Goal: Task Accomplishment & Management: Manage account settings

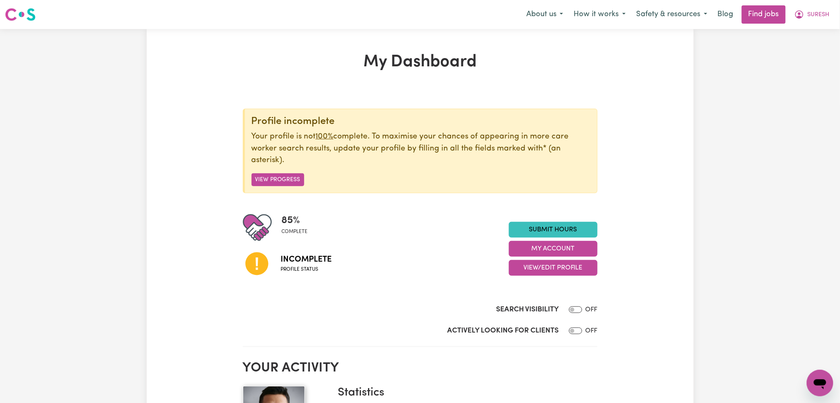
scroll to position [55, 0]
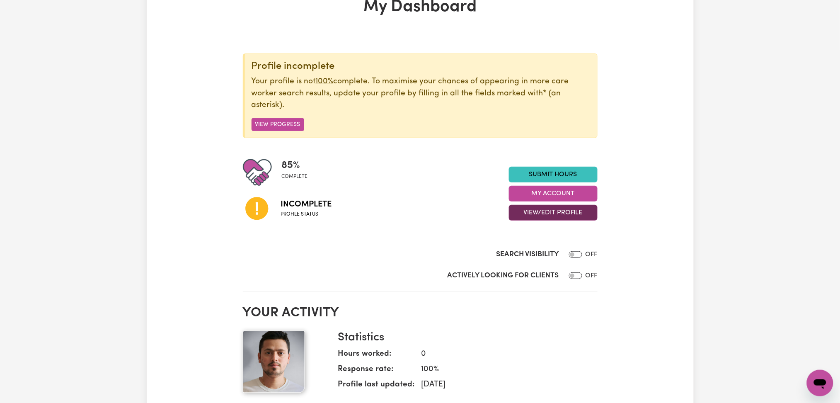
click at [534, 214] on button "View/Edit Profile" at bounding box center [553, 213] width 89 height 16
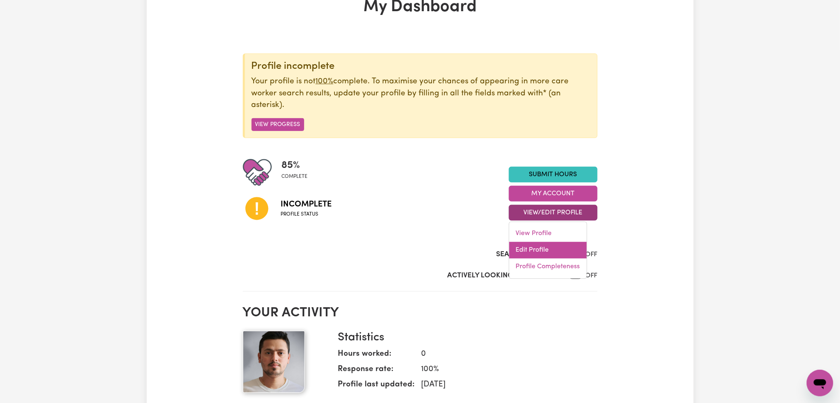
click at [525, 251] on link "Edit Profile" at bounding box center [549, 250] width 78 height 17
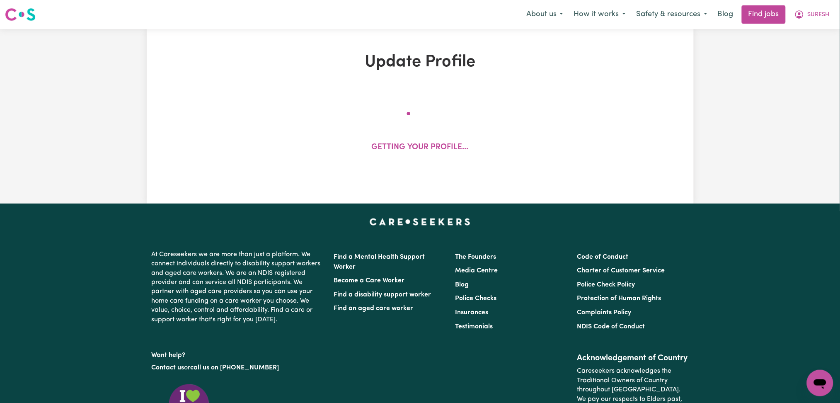
select select "[DEMOGRAPHIC_DATA]"
select select "[DEMOGRAPHIC_DATA] Work Visa"
select select "Studying a healthcare related degree or qualification"
select select "60"
select select "80"
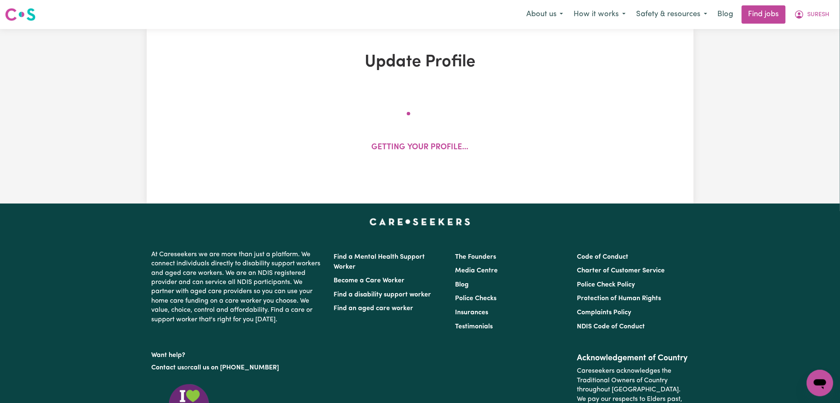
select select "90"
select select "100"
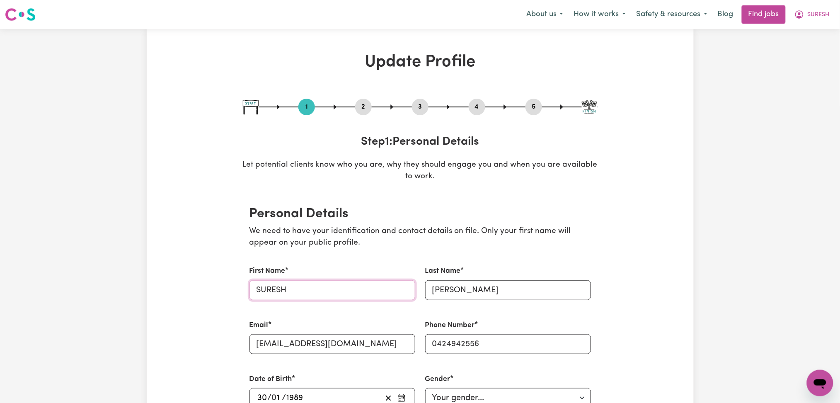
click at [362, 288] on input "SURESH" at bounding box center [333, 290] width 166 height 20
drag, startPoint x: 291, startPoint y: 287, endPoint x: 230, endPoint y: 289, distance: 61.0
type input "Suresh"
click at [545, 288] on input "[PERSON_NAME]" at bounding box center [508, 290] width 166 height 20
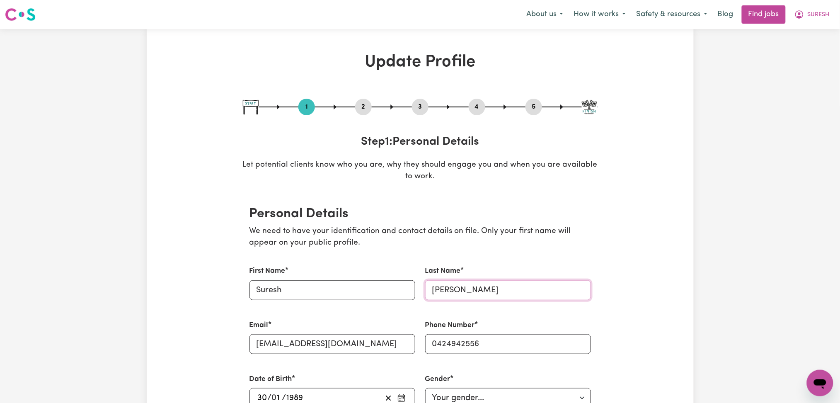
drag, startPoint x: 464, startPoint y: 286, endPoint x: 406, endPoint y: 289, distance: 57.3
click at [406, 289] on div "First Name [PERSON_NAME] Last Name [PERSON_NAME] Email [EMAIL_ADDRESS][DOMAIN_N…" at bounding box center [421, 401] width 352 height 291
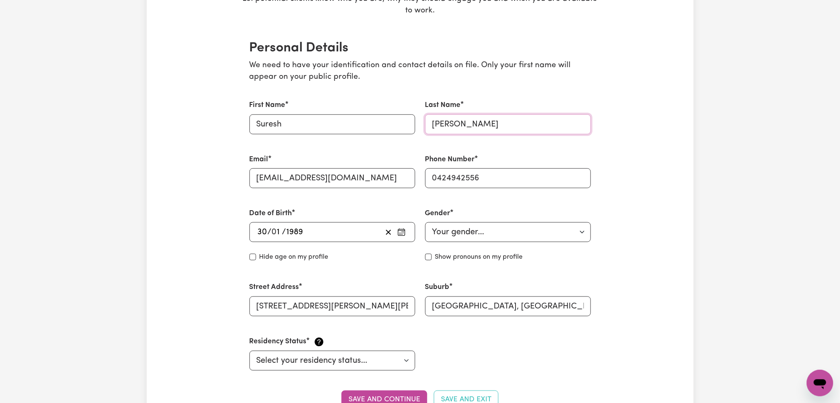
scroll to position [221, 0]
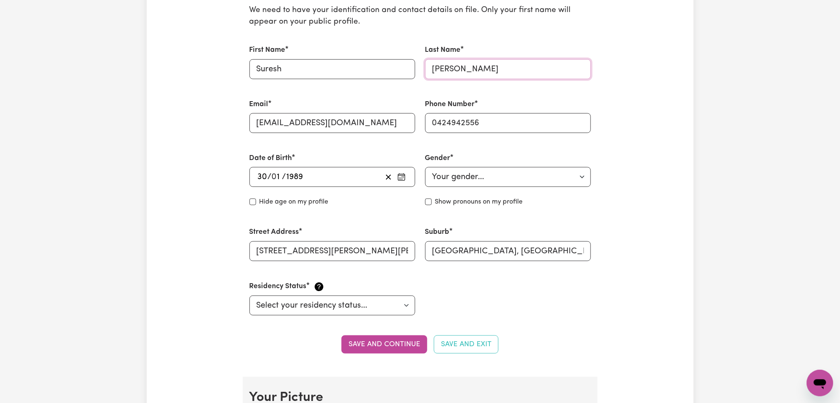
type input "[PERSON_NAME]"
click at [399, 340] on button "Save and continue" at bounding box center [385, 344] width 86 height 18
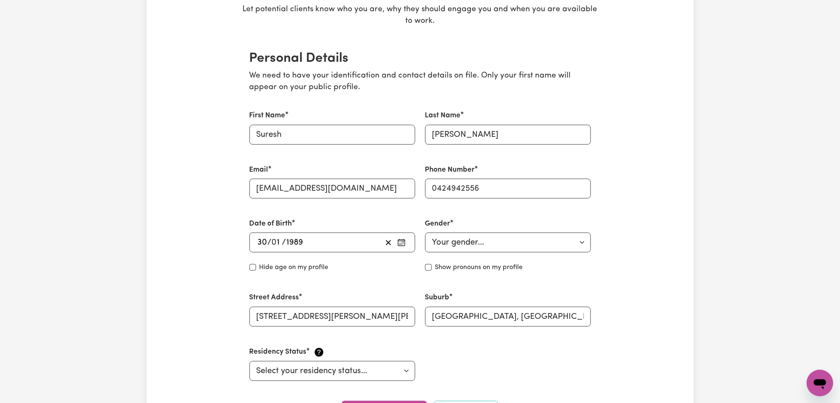
scroll to position [0, 0]
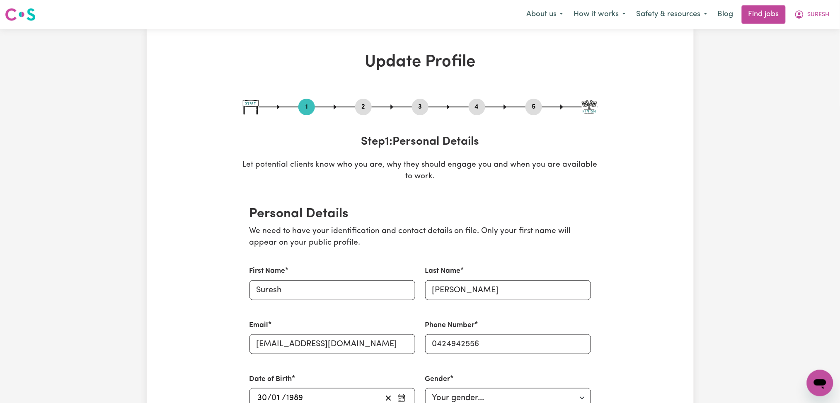
click at [358, 107] on button "2" at bounding box center [363, 107] width 17 height 11
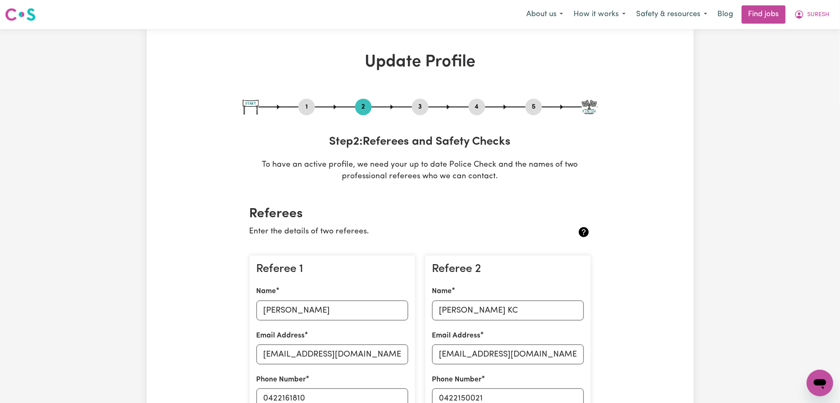
scroll to position [166, 0]
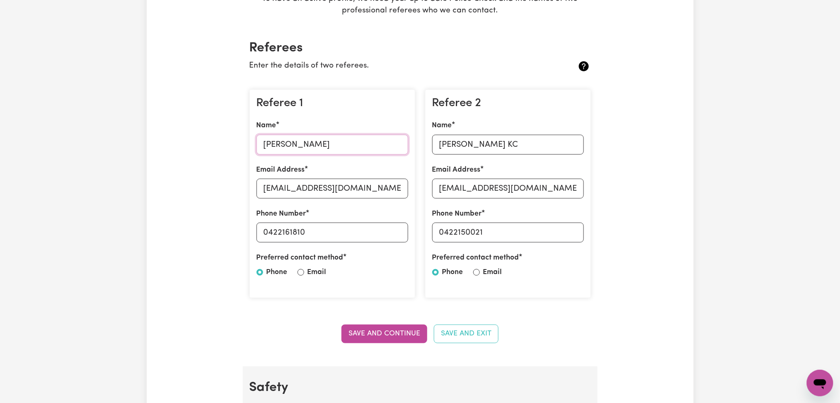
click at [301, 135] on input "[PERSON_NAME]" at bounding box center [333, 145] width 152 height 20
click at [303, 183] on input "[EMAIL_ADDRESS][DOMAIN_NAME]" at bounding box center [333, 189] width 152 height 20
drag, startPoint x: 269, startPoint y: 231, endPoint x: 400, endPoint y: 235, distance: 131.5
click at [400, 235] on input "0422161810" at bounding box center [333, 233] width 152 height 20
click at [493, 139] on input "[PERSON_NAME] KC" at bounding box center [508, 145] width 152 height 20
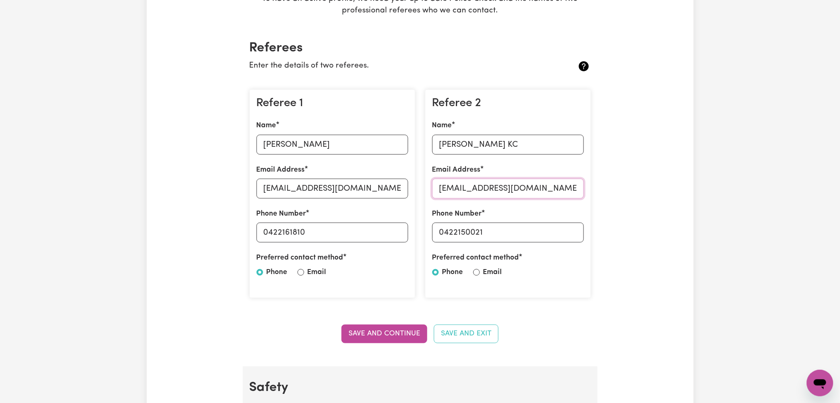
click at [460, 191] on input "[EMAIL_ADDRESS][DOMAIN_NAME]" at bounding box center [508, 189] width 152 height 20
drag, startPoint x: 446, startPoint y: 232, endPoint x: 521, endPoint y: 230, distance: 75.5
click at [521, 230] on input "0422150021" at bounding box center [508, 233] width 152 height 20
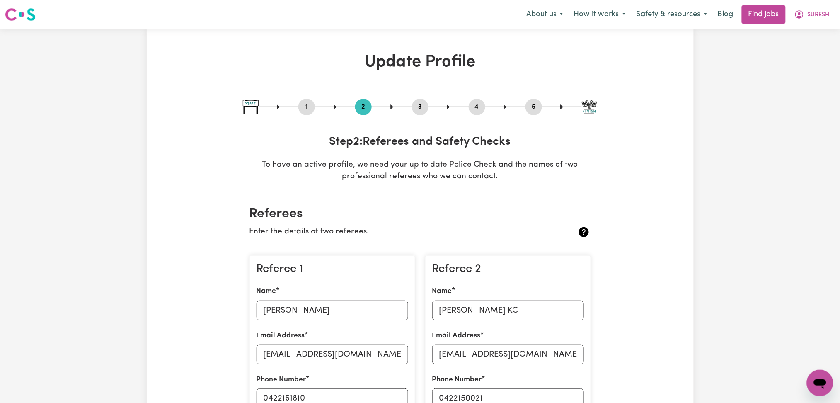
drag, startPoint x: 481, startPoint y: 110, endPoint x: 531, endPoint y: 109, distance: 49.8
click at [481, 110] on button "4" at bounding box center [477, 107] width 17 height 11
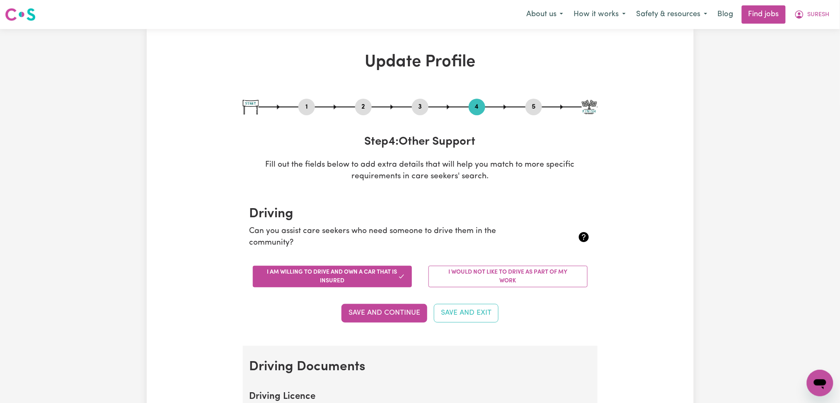
click at [537, 109] on button "5" at bounding box center [534, 107] width 17 height 11
select select "I am providing services by being employed by an organisation"
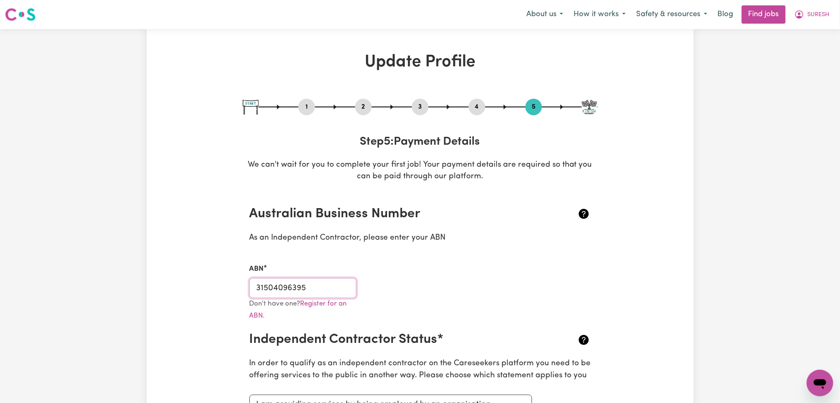
click at [293, 282] on input "31504096395" at bounding box center [303, 288] width 107 height 20
click at [821, 16] on span "SURESH" at bounding box center [819, 14] width 22 height 9
click at [811, 42] on link "My Dashboard" at bounding box center [802, 48] width 66 height 16
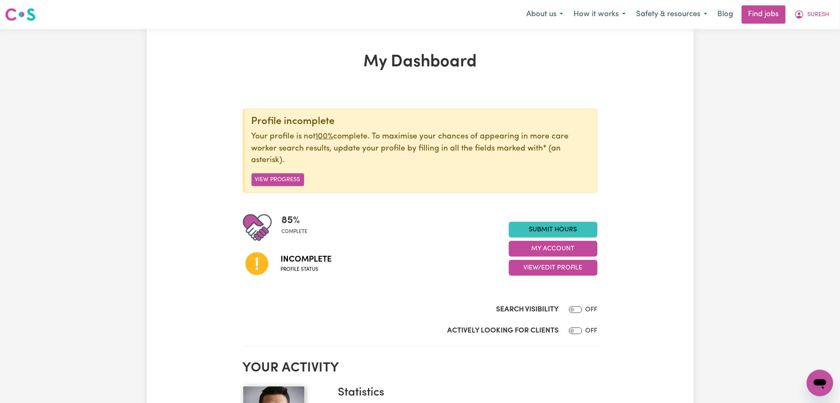
scroll to position [55, 0]
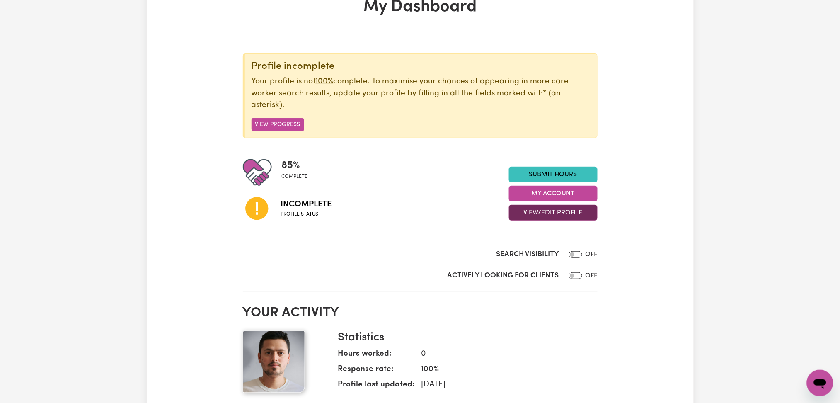
click at [534, 213] on button "View/Edit Profile" at bounding box center [553, 213] width 89 height 16
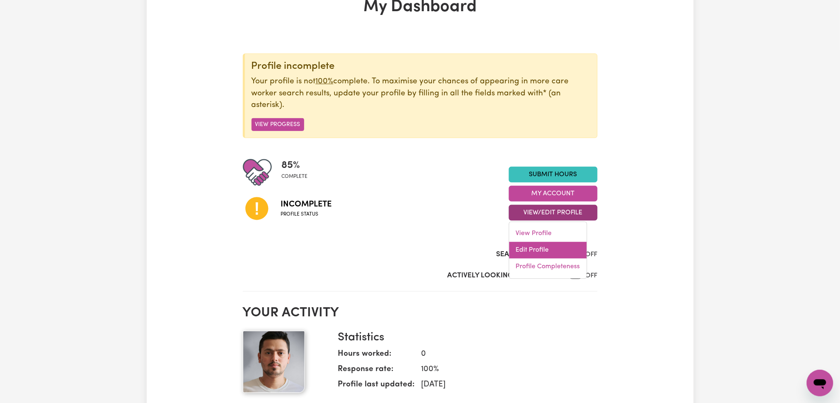
click at [539, 245] on link "Edit Profile" at bounding box center [549, 250] width 78 height 17
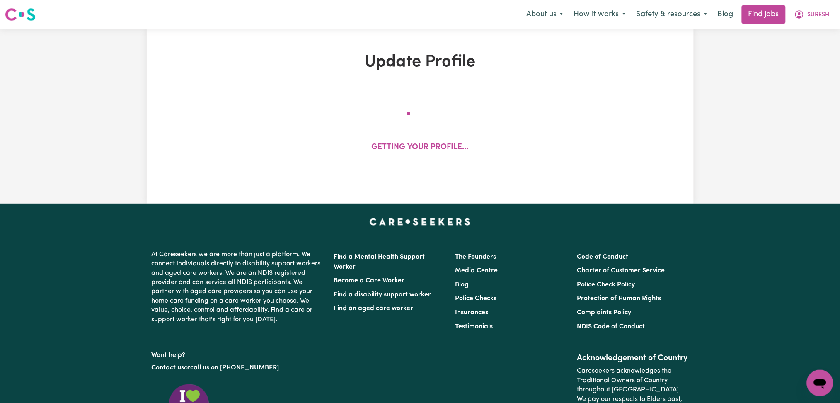
select select "[DEMOGRAPHIC_DATA]"
select select "[DEMOGRAPHIC_DATA] Work Visa"
select select "Studying a healthcare related degree or qualification"
select select "60"
select select "80"
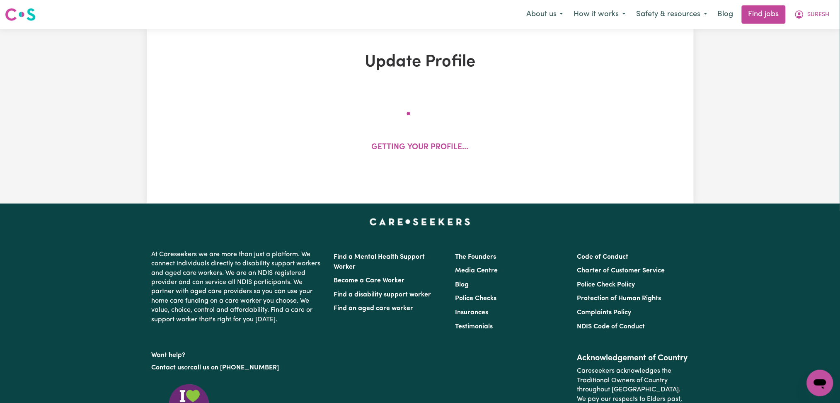
select select "90"
select select "100"
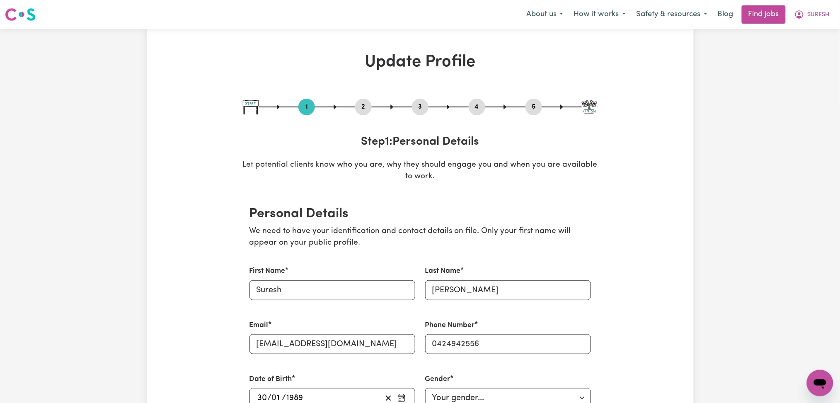
click at [422, 112] on button "3" at bounding box center [420, 107] width 17 height 11
select select "2023"
select select "2025"
select select "Certificate III (Individual Support)"
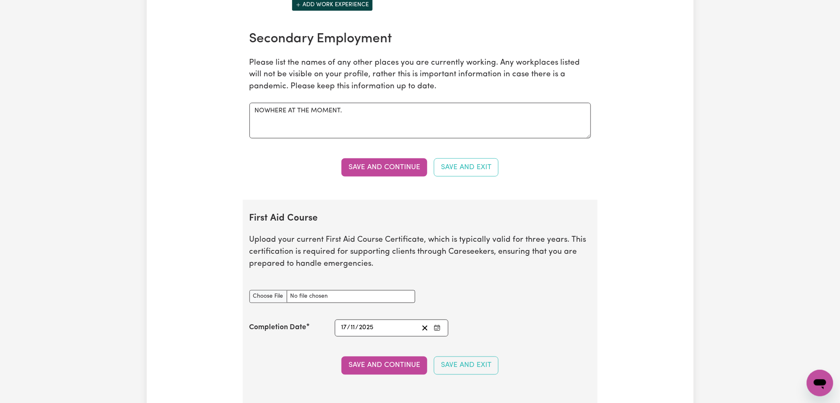
scroll to position [1603, 0]
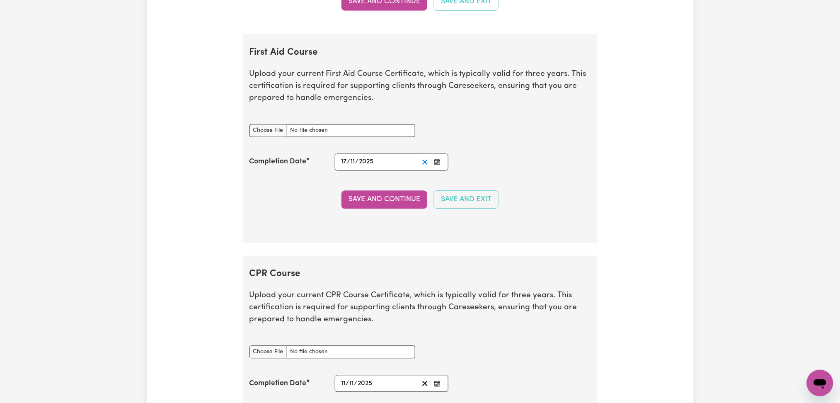
click at [426, 163] on icon "Clear date" at bounding box center [425, 162] width 8 height 8
click at [280, 129] on input "First Aid Course document" at bounding box center [333, 130] width 166 height 13
type input "C:\fakepath\[PERSON_NAME] CPR and First Aid Certificate 17112022.pdf"
click at [439, 162] on icon "Enter the Completion Date of your First Aid Course" at bounding box center [437, 162] width 7 height 7
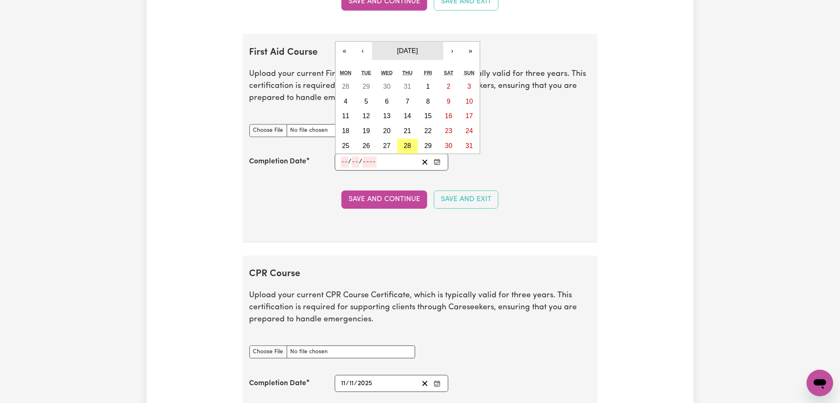
click at [410, 51] on span "[DATE]" at bounding box center [407, 50] width 21 height 7
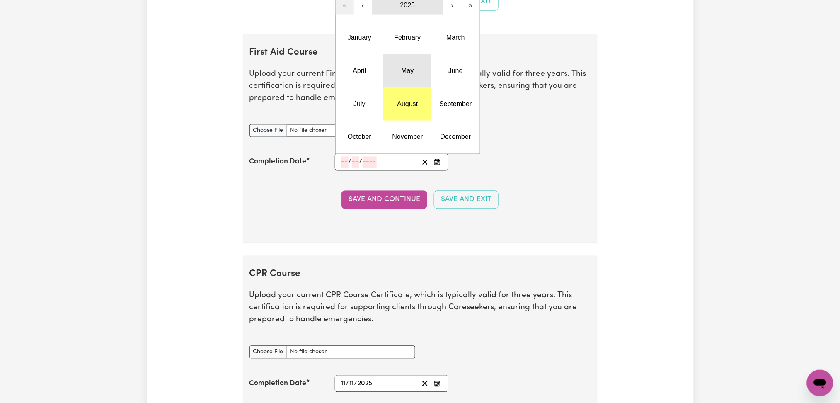
scroll to position [1548, 0]
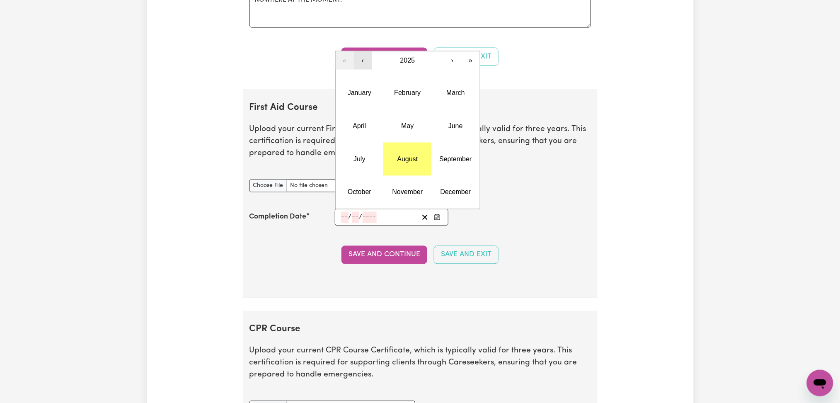
click at [365, 60] on button "‹" at bounding box center [363, 60] width 18 height 18
click at [409, 183] on button "November" at bounding box center [408, 192] width 48 height 33
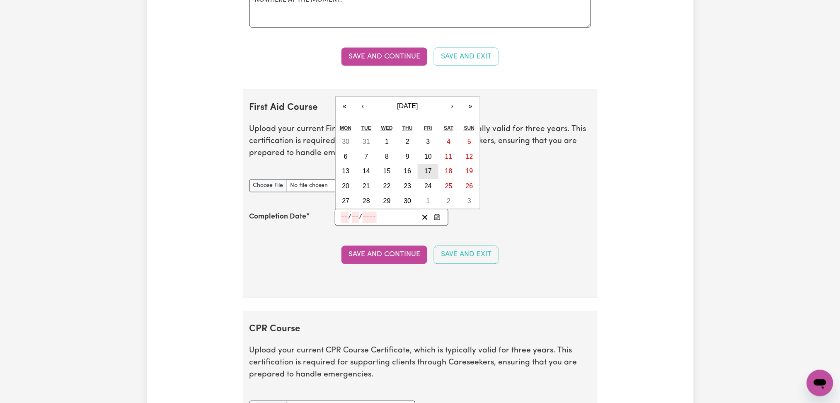
click at [425, 173] on abbr "17" at bounding box center [428, 171] width 7 height 7
type input "[DATE]"
type input "17"
type input "11"
type input "2023"
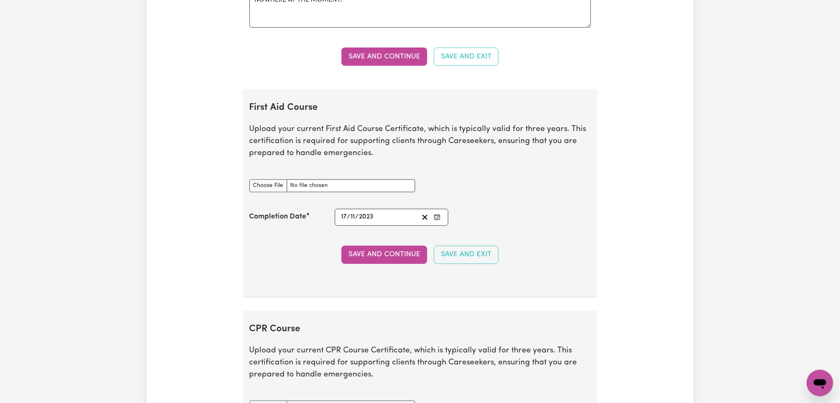
click at [439, 218] on icon "Enter the Completion Date of your First Aid Course" at bounding box center [437, 217] width 7 height 7
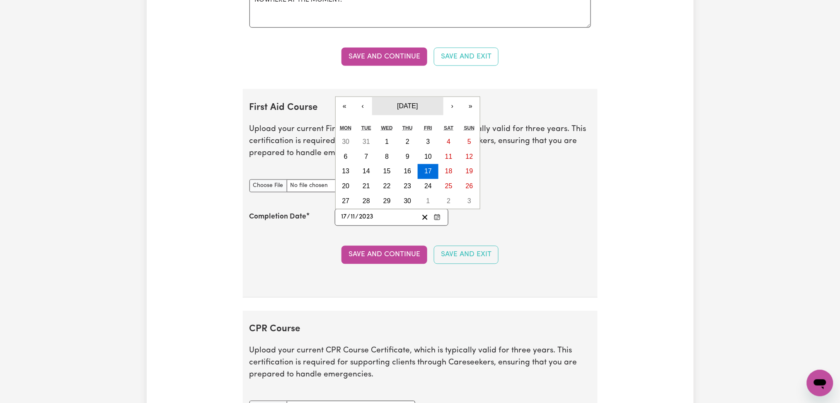
click at [407, 102] on button "[DATE]" at bounding box center [407, 106] width 71 height 18
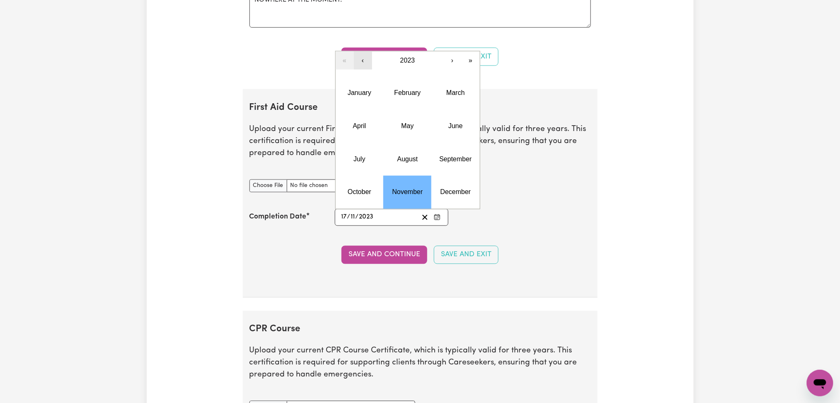
click at [362, 61] on button "‹" at bounding box center [363, 60] width 18 height 18
click at [410, 190] on abbr "November" at bounding box center [408, 192] width 31 height 7
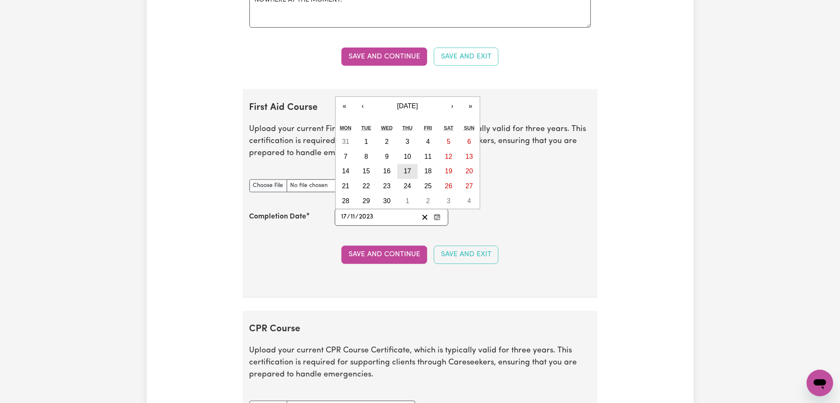
click at [405, 173] on abbr "17" at bounding box center [407, 171] width 7 height 7
type input "[DATE]"
type input "2022"
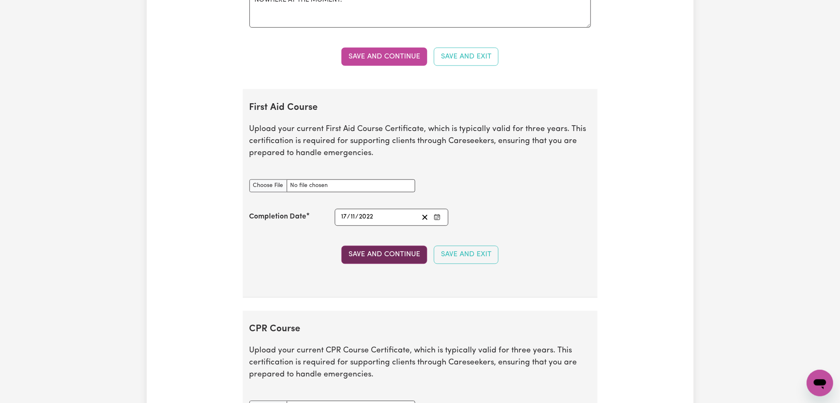
click at [369, 252] on button "Save and Continue" at bounding box center [385, 255] width 86 height 18
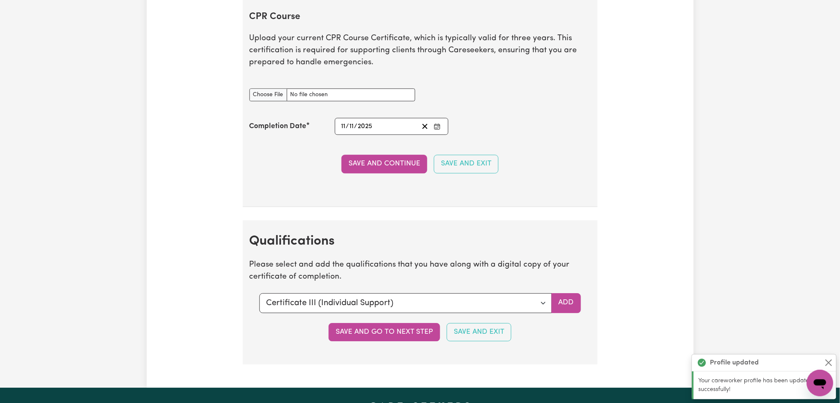
scroll to position [1908, 0]
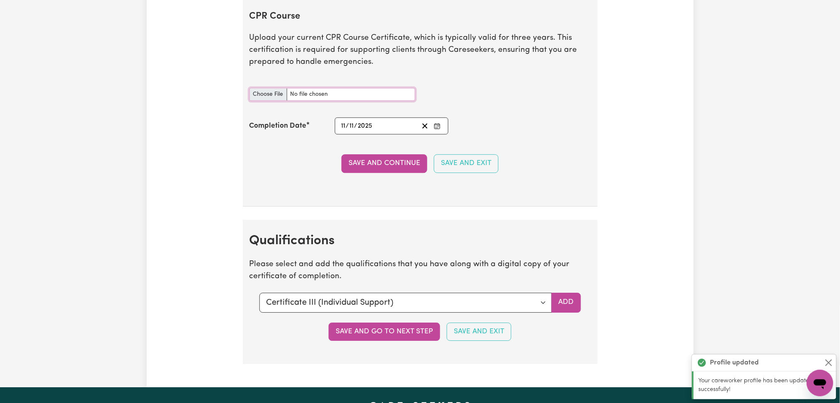
click at [277, 93] on input "CPR Course document" at bounding box center [333, 94] width 166 height 13
type input "C:\fakepath\[PERSON_NAME] CPR Certificate 11112024.jpg"
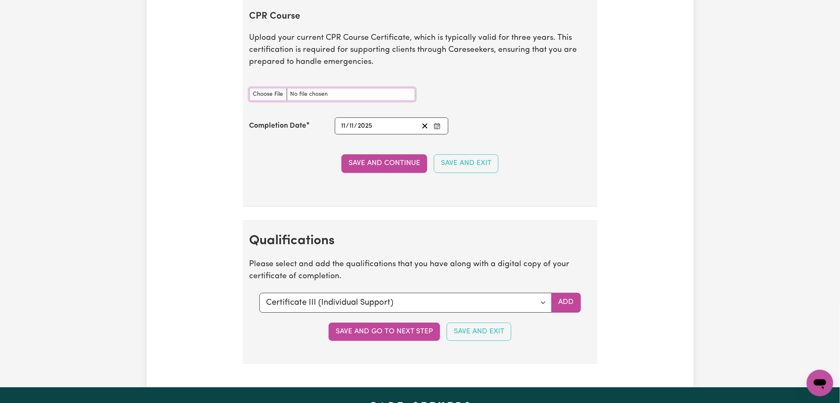
scroll to position [1852, 0]
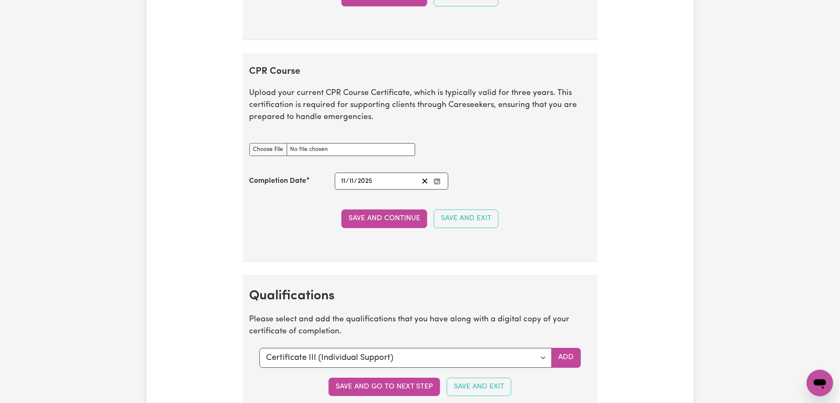
click at [439, 183] on icon "Enter the Completion Date of your CPR Course" at bounding box center [437, 181] width 7 height 7
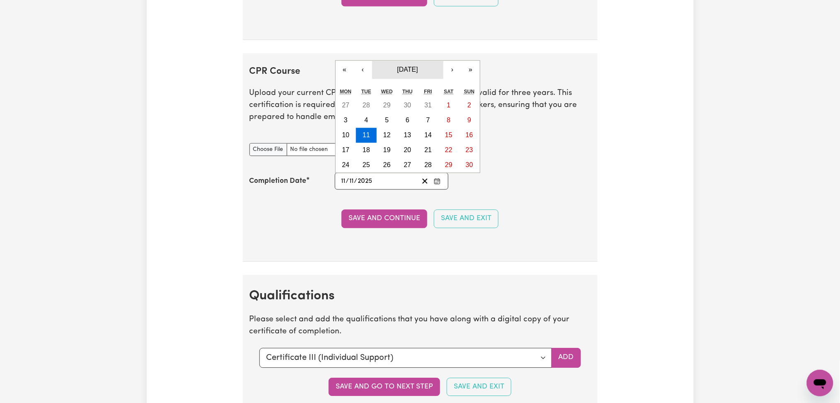
click at [414, 75] on button "[DATE]" at bounding box center [407, 70] width 71 height 18
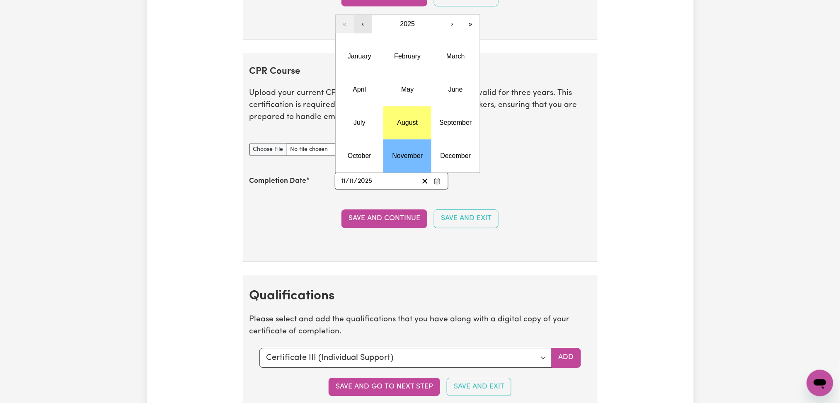
click at [367, 25] on button "‹" at bounding box center [363, 24] width 18 height 18
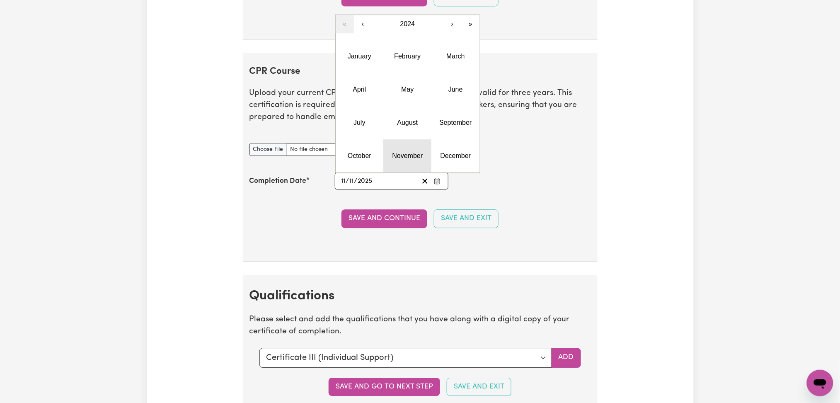
click at [409, 158] on abbr "November" at bounding box center [408, 155] width 31 height 7
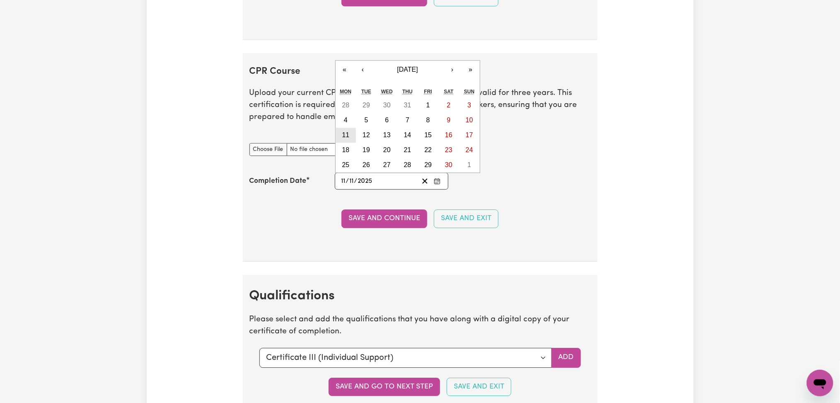
click at [343, 135] on abbr "11" at bounding box center [345, 134] width 7 height 7
type input "[DATE]"
type input "2024"
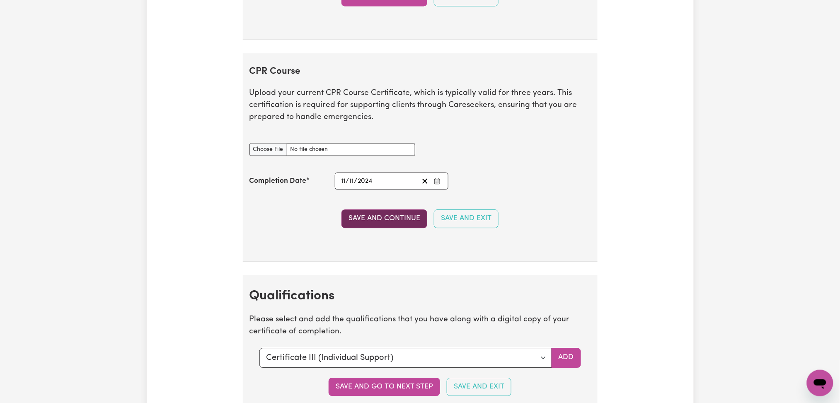
click at [375, 221] on button "Save and Continue" at bounding box center [385, 218] width 86 height 18
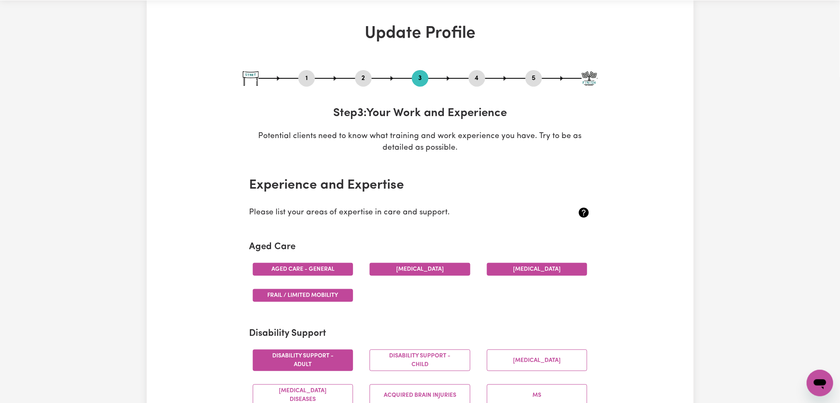
scroll to position [0, 0]
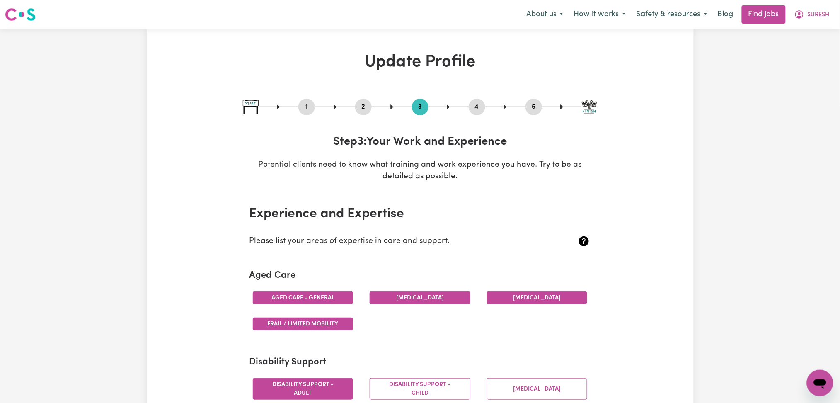
click at [478, 103] on button "4" at bounding box center [477, 107] width 17 height 11
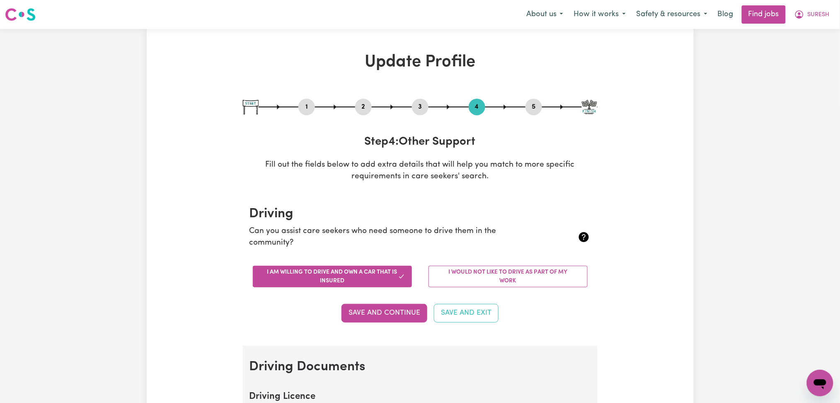
click at [533, 103] on button "5" at bounding box center [534, 107] width 17 height 11
select select "I am providing services by being employed by an organisation"
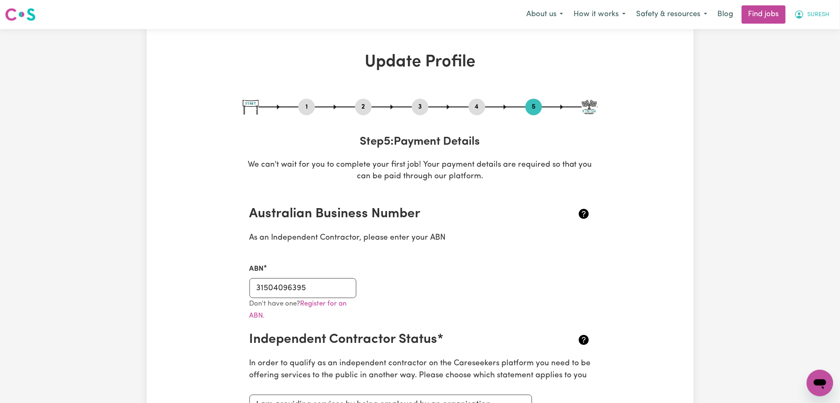
drag, startPoint x: 818, startPoint y: 15, endPoint x: 815, endPoint y: 22, distance: 7.6
click at [817, 15] on span "SURESH" at bounding box center [819, 14] width 22 height 9
click at [807, 46] on link "My Dashboard" at bounding box center [802, 48] width 66 height 16
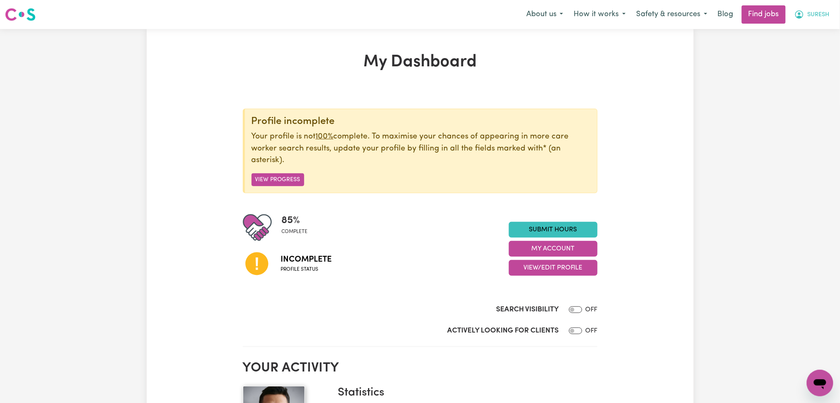
click at [820, 12] on span "SURESH" at bounding box center [819, 14] width 22 height 9
click at [806, 62] on link "Logout" at bounding box center [802, 64] width 66 height 16
